Goal: Task Accomplishment & Management: Use online tool/utility

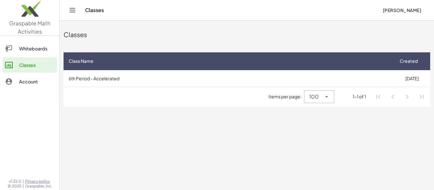
click at [41, 59] on link "Classes" at bounding box center [30, 65] width 54 height 15
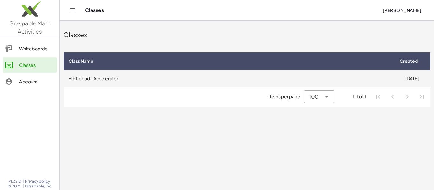
click at [98, 73] on td "6th Period - Accelerated" at bounding box center [229, 78] width 330 height 17
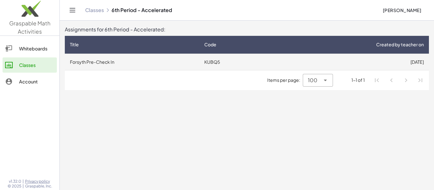
click at [295, 68] on td "[DATE]" at bounding box center [349, 62] width 159 height 17
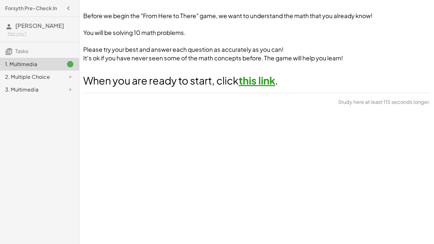
click at [267, 86] on link "this link" at bounding box center [257, 80] width 37 height 13
click at [54, 76] on div "2. Multiple Choice" at bounding box center [30, 77] width 51 height 8
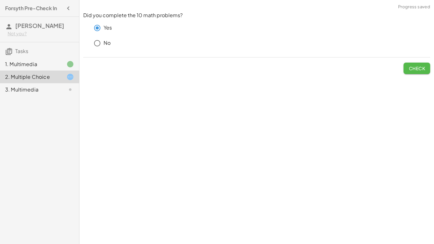
click at [411, 69] on span "Check" at bounding box center [417, 68] width 17 height 6
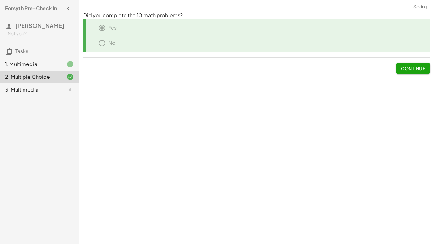
click at [410, 70] on span "Continue" at bounding box center [413, 68] width 24 height 6
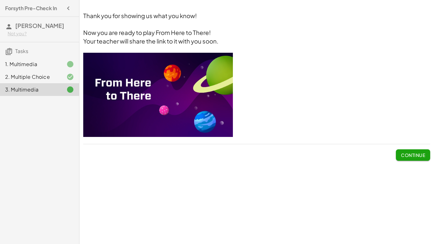
click at [419, 159] on button "Continue" at bounding box center [413, 154] width 34 height 11
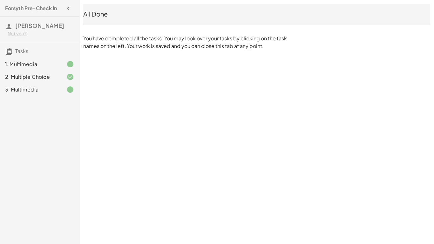
click at [68, 62] on icon at bounding box center [70, 64] width 8 height 8
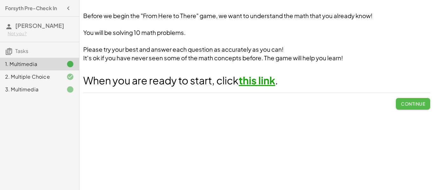
click at [405, 103] on span "Continue" at bounding box center [413, 104] width 24 height 6
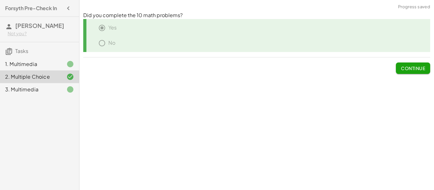
click at [411, 70] on span "Continue" at bounding box center [413, 68] width 24 height 6
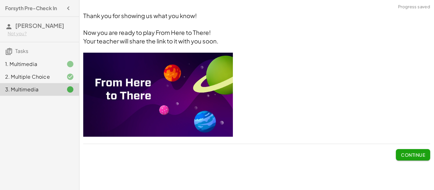
click at [417, 157] on span "Continue" at bounding box center [413, 155] width 24 height 6
